Goal: Task Accomplishment & Management: Find specific page/section

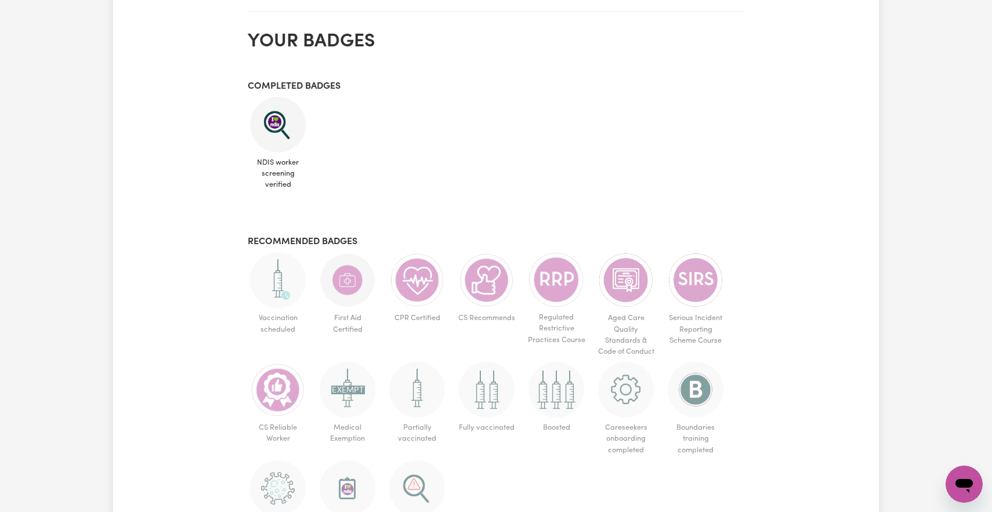
scroll to position [555, 0]
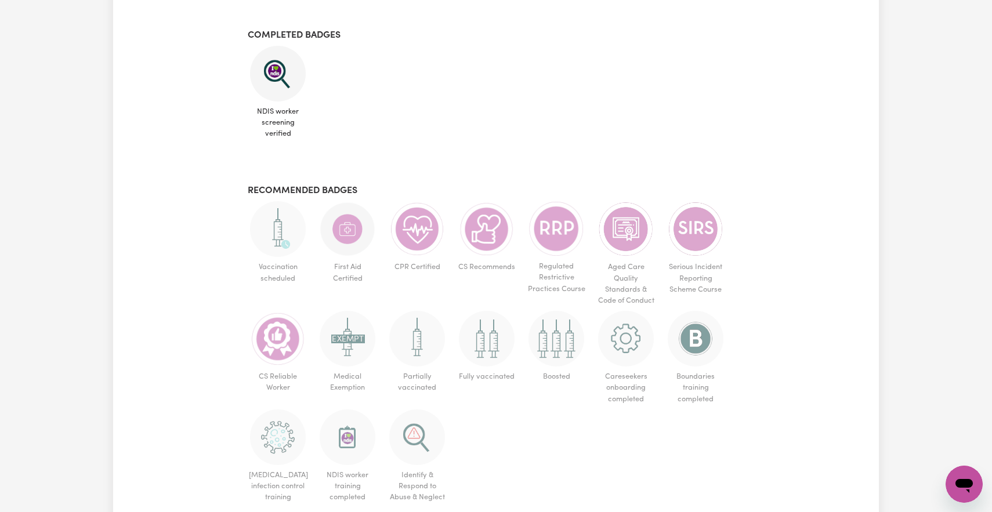
click at [702, 336] on img at bounding box center [696, 339] width 56 height 56
click at [619, 337] on img at bounding box center [626, 339] width 56 height 56
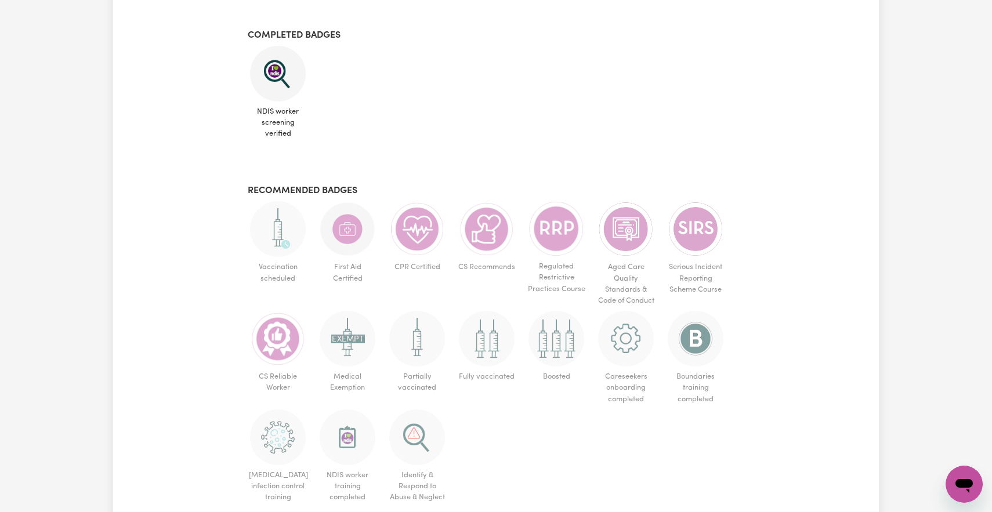
click at [550, 338] on img at bounding box center [557, 339] width 56 height 56
click at [484, 346] on img at bounding box center [487, 339] width 56 height 56
click at [374, 327] on span "Medical Exemption" at bounding box center [347, 354] width 60 height 87
click at [350, 252] on img at bounding box center [348, 229] width 56 height 56
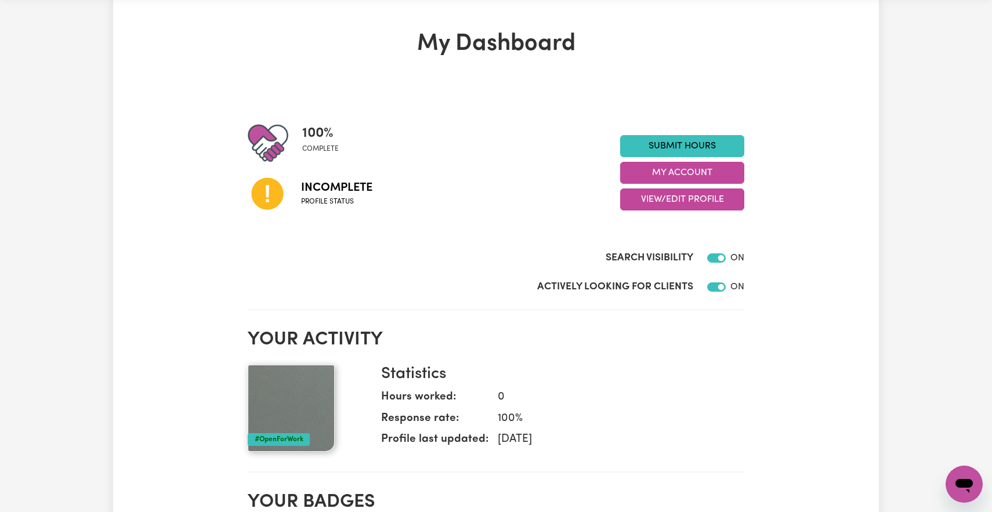
scroll to position [0, 0]
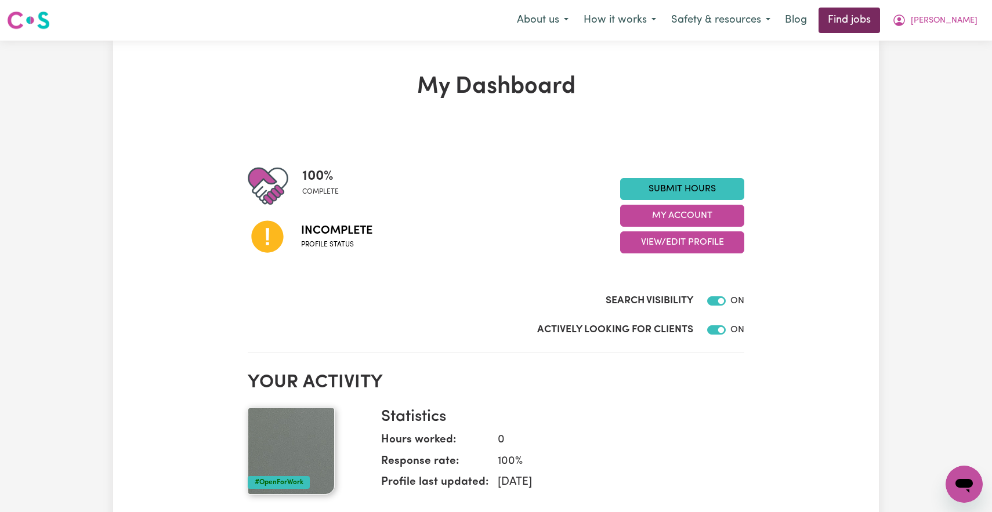
click at [880, 24] on link "Find jobs" at bounding box center [850, 21] width 62 height 26
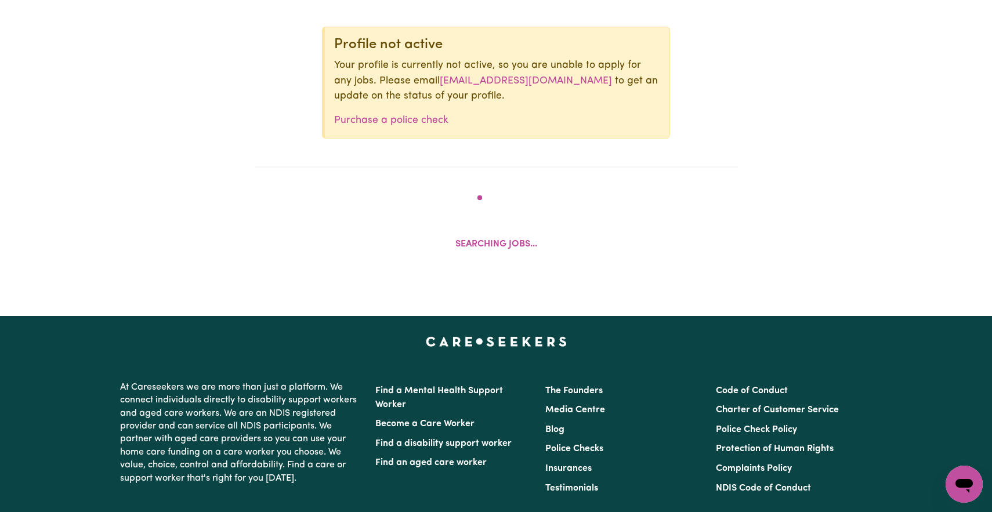
scroll to position [515, 0]
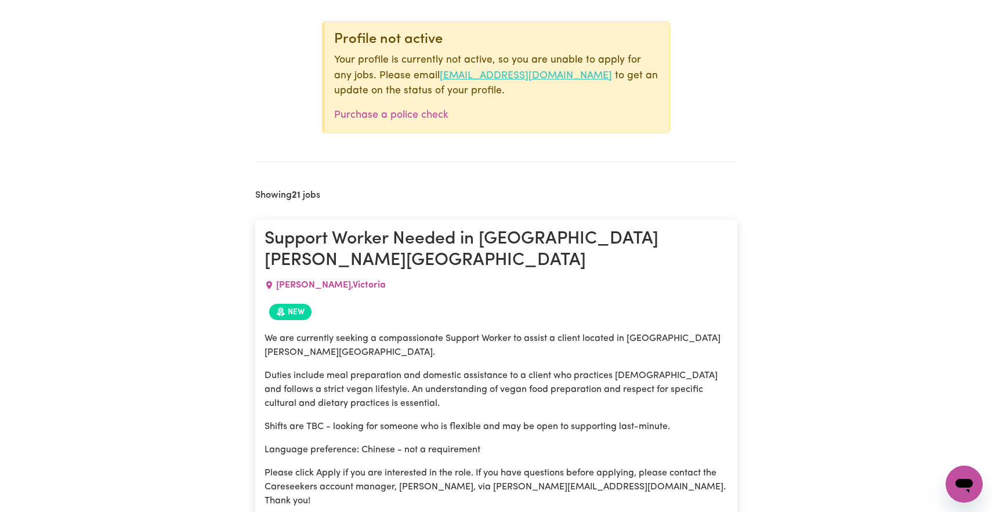
click at [503, 74] on link "[EMAIL_ADDRESS][DOMAIN_NAME]" at bounding box center [526, 76] width 172 height 10
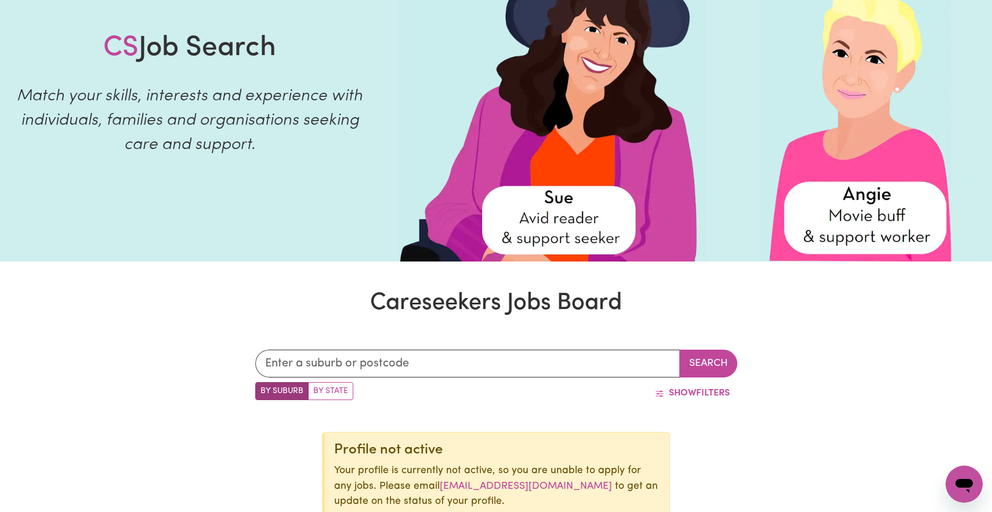
scroll to position [93, 0]
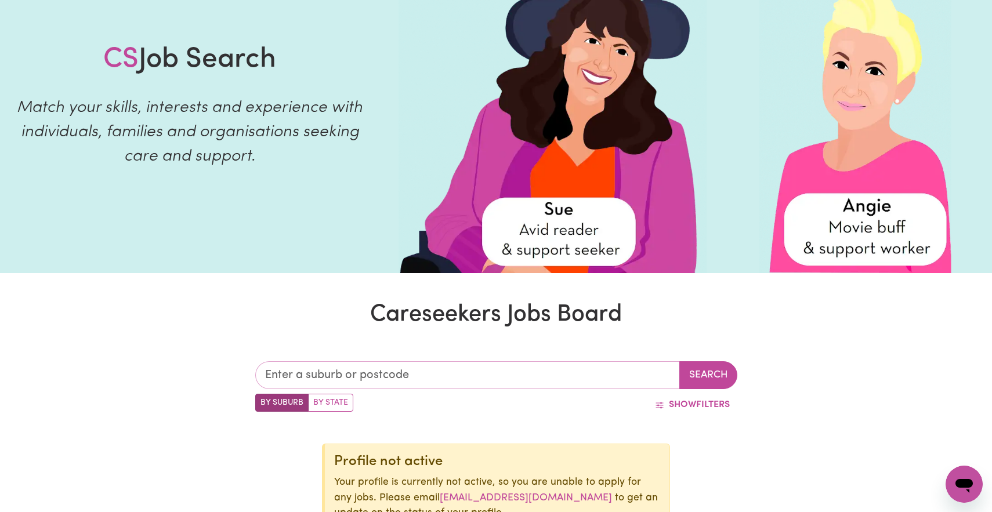
click at [308, 374] on input "text" at bounding box center [467, 376] width 425 height 28
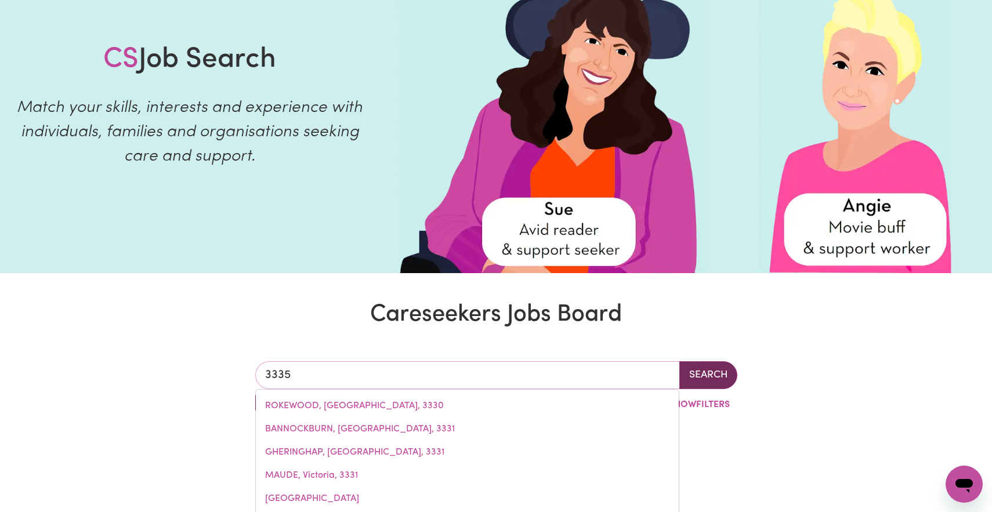
type input "3335"
click at [700, 371] on button "Search" at bounding box center [709, 376] width 58 height 28
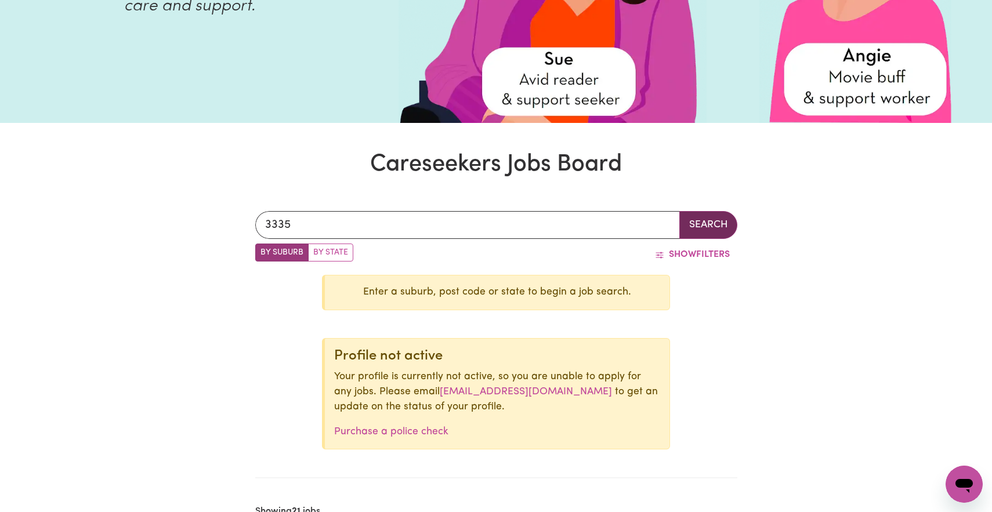
scroll to position [244, 0]
click at [277, 255] on label "By Suburb" at bounding box center [281, 252] width 53 height 18
click at [263, 251] on input "By Suburb" at bounding box center [259, 247] width 8 height 8
click at [711, 221] on button "Search" at bounding box center [709, 225] width 58 height 28
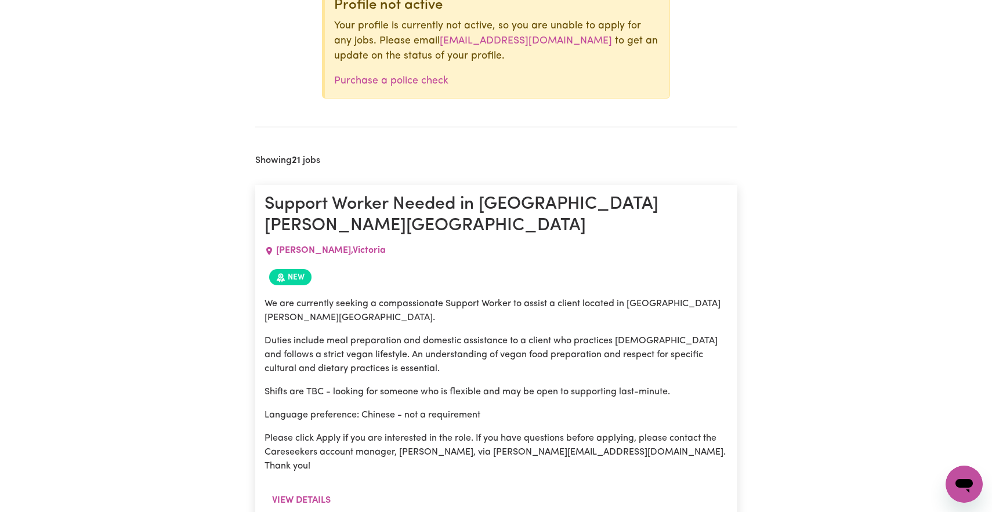
scroll to position [693, 0]
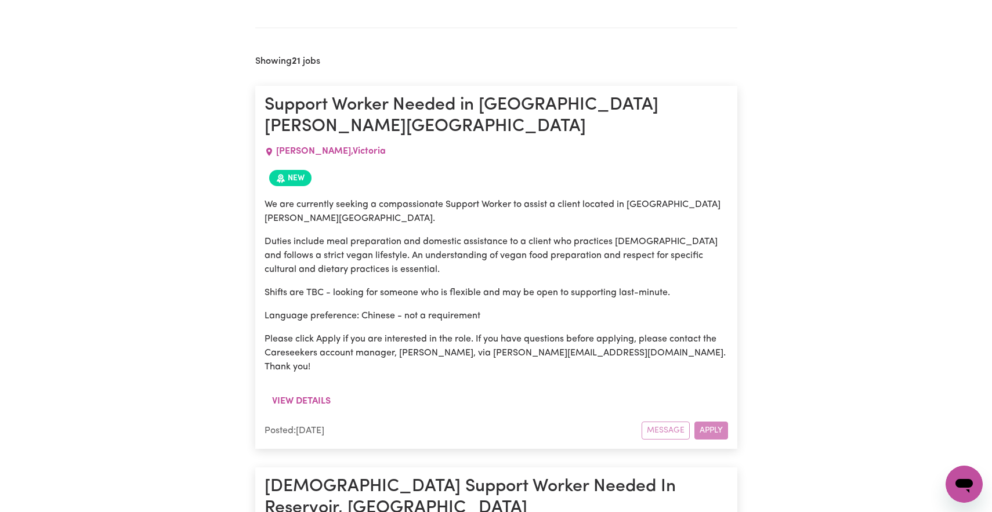
click at [590, 297] on div "We are currently seeking a compassionate Support Worker to assist a client loca…" at bounding box center [497, 286] width 464 height 176
click at [311, 336] on div "We are currently seeking a compassionate Support Worker to assist a client loca…" at bounding box center [497, 291] width 464 height 200
click at [311, 391] on button "View details" at bounding box center [302, 402] width 74 height 22
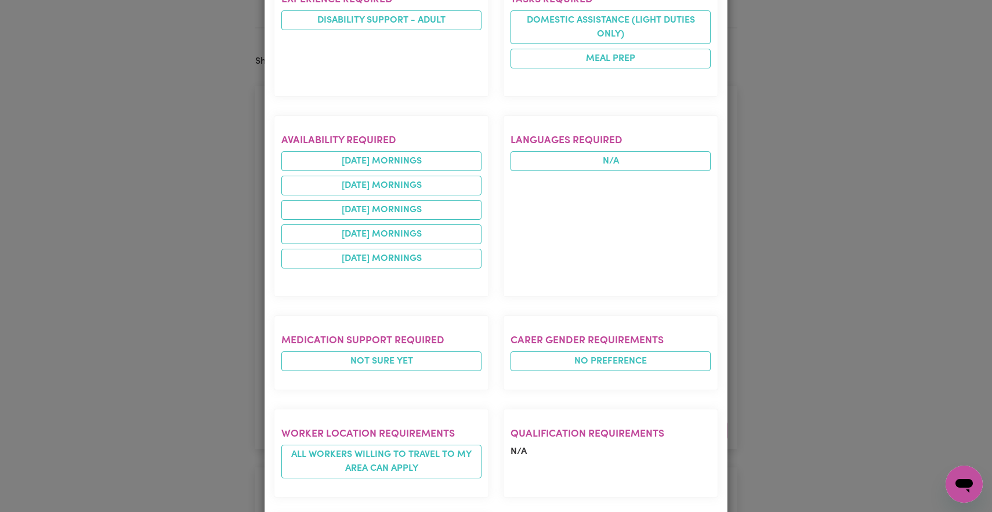
scroll to position [630, 0]
